Goal: Information Seeking & Learning: Learn about a topic

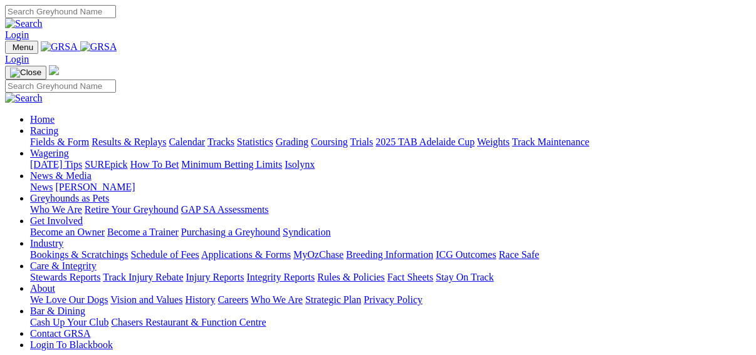
click at [36, 137] on link "Fields & Form" at bounding box center [59, 142] width 59 height 11
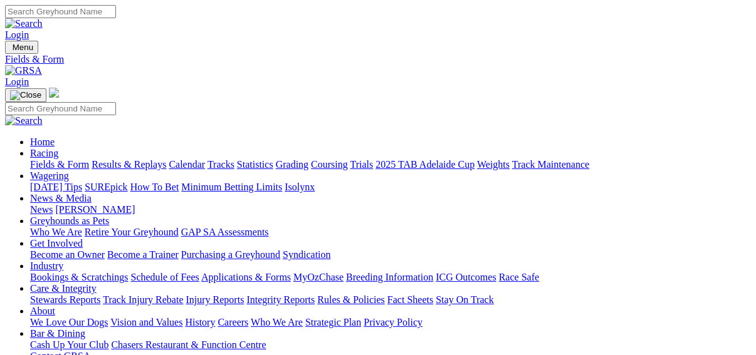
click at [53, 204] on link "News" at bounding box center [41, 209] width 23 height 11
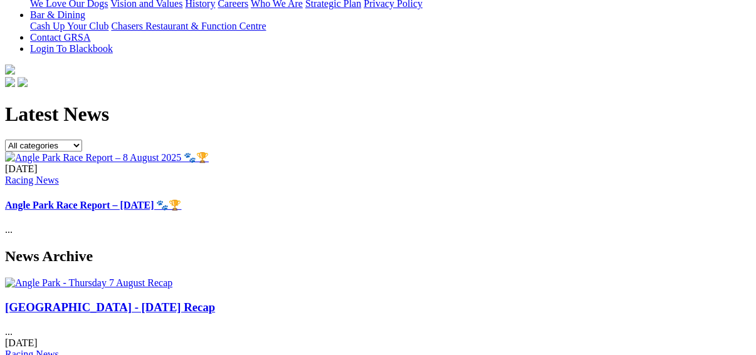
scroll to position [150, 0]
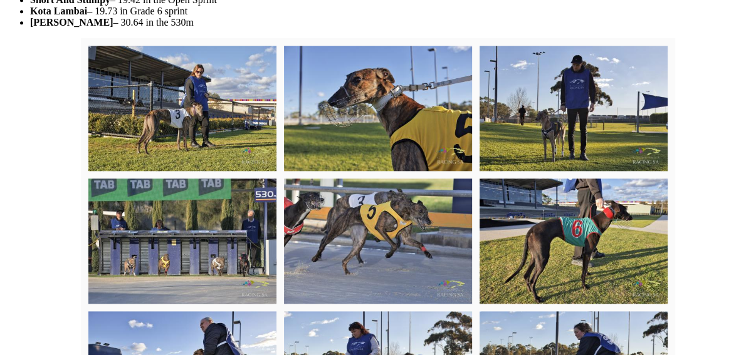
scroll to position [401, 0]
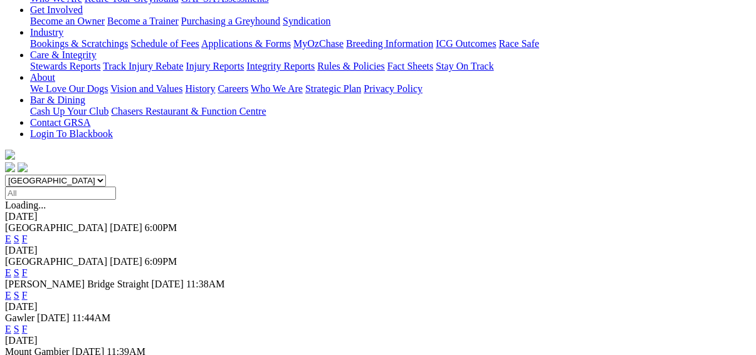
scroll to position [251, 0]
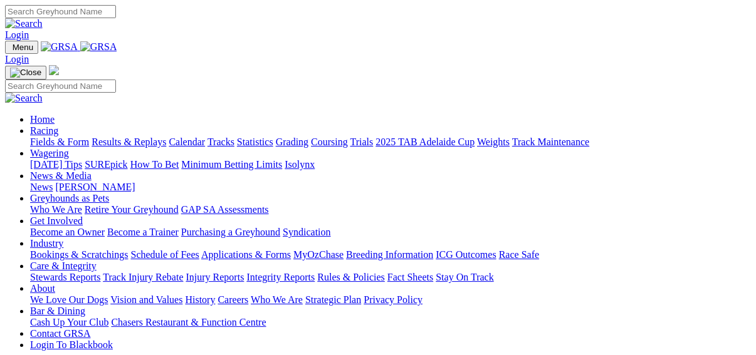
click at [30, 137] on link "Fields & Form" at bounding box center [59, 142] width 59 height 11
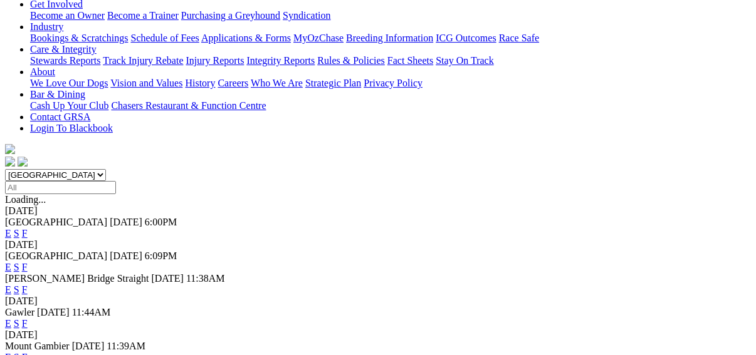
scroll to position [301, 0]
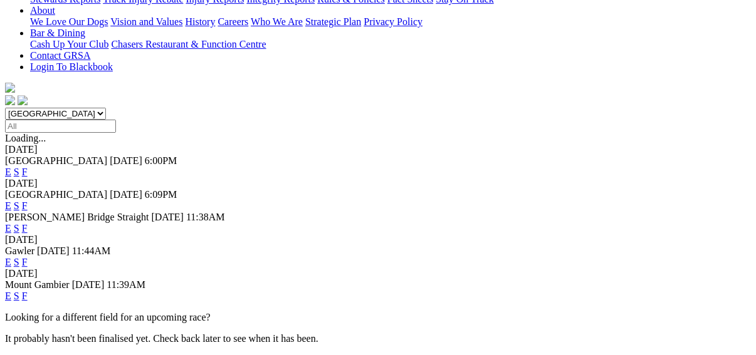
click at [28, 291] on link "F" at bounding box center [25, 296] width 6 height 11
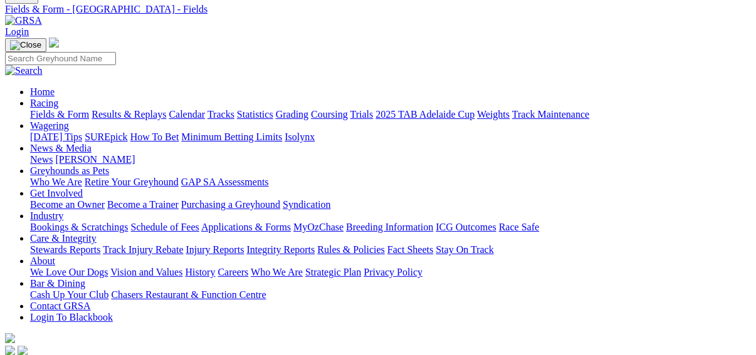
scroll to position [100, 0]
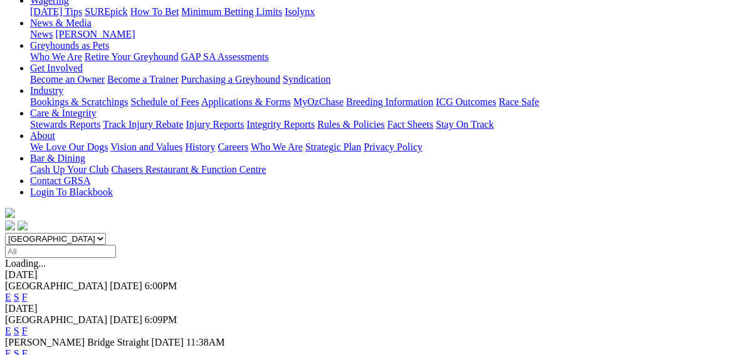
scroll to position [201, 0]
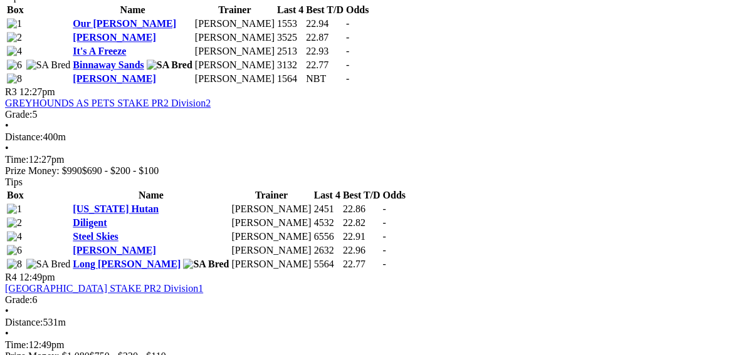
scroll to position [903, 0]
